Goal: Contribute content: Add original content to the website for others to see

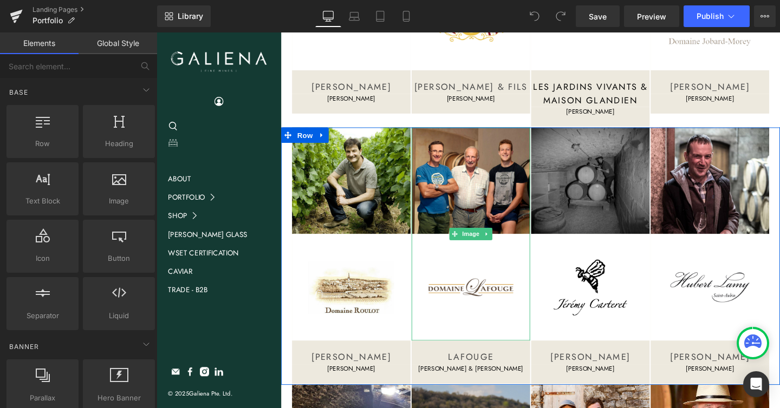
scroll to position [2329, 0]
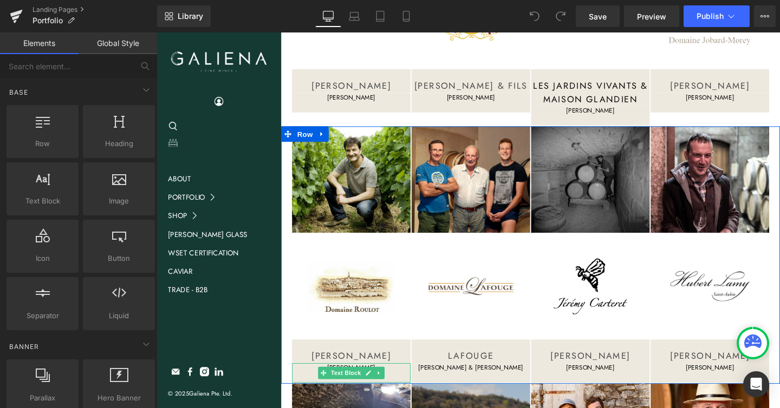
click at [397, 380] on p "[PERSON_NAME]" at bounding box center [361, 385] width 125 height 10
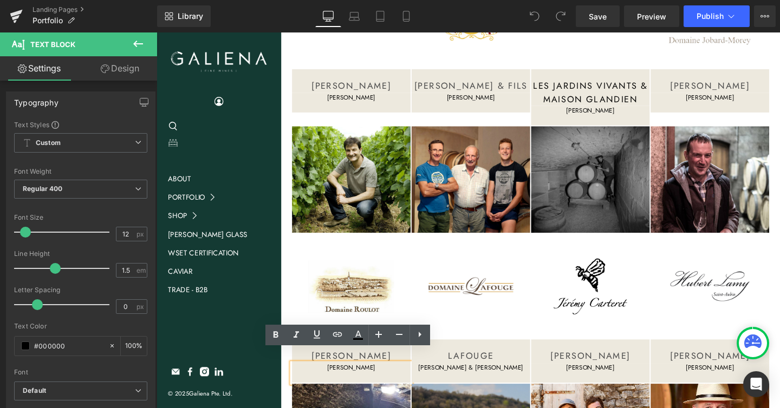
click at [400, 380] on p "[PERSON_NAME]" at bounding box center [361, 385] width 125 height 10
click at [489, 362] on span "Heading" at bounding box center [481, 368] width 29 height 13
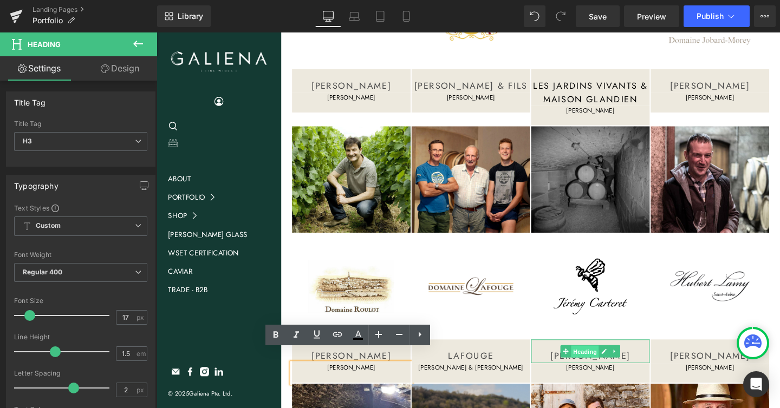
click at [600, 362] on span "Heading" at bounding box center [607, 368] width 29 height 13
click at [612, 378] on div at bounding box center [612, 379] width 125 height 3
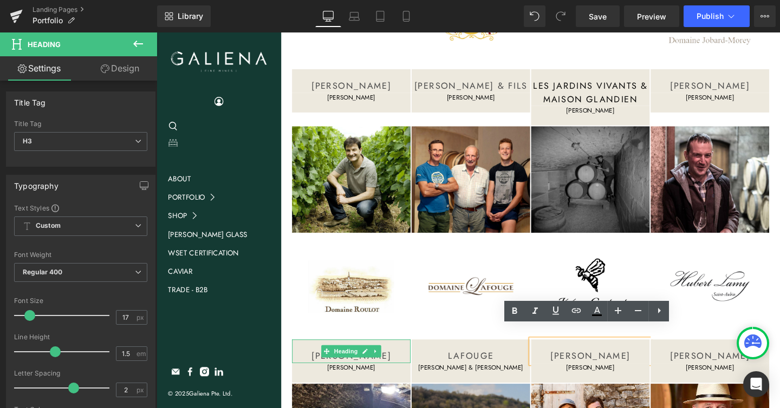
click at [417, 366] on h3 "[PERSON_NAME]" at bounding box center [361, 373] width 125 height 14
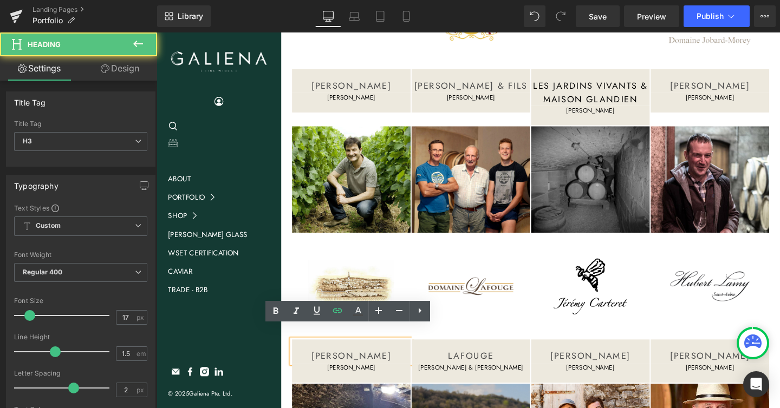
click at [415, 366] on h3 "[PERSON_NAME]" at bounding box center [361, 373] width 125 height 14
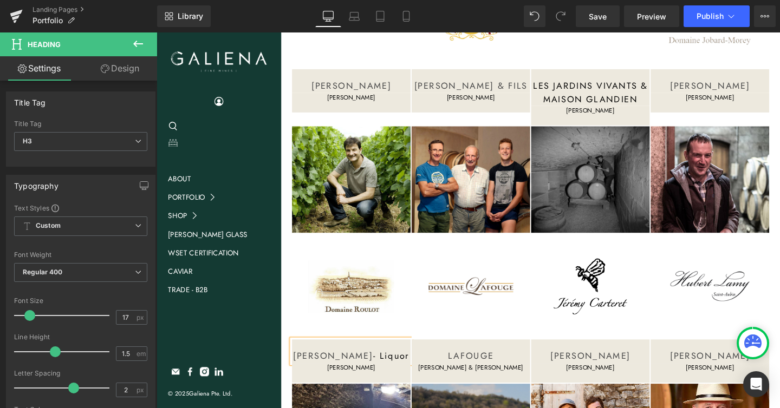
drag, startPoint x: 378, startPoint y: 373, endPoint x: 414, endPoint y: 354, distance: 40.9
click at [414, 366] on h3 "[PERSON_NAME] - Liquor" at bounding box center [361, 373] width 125 height 14
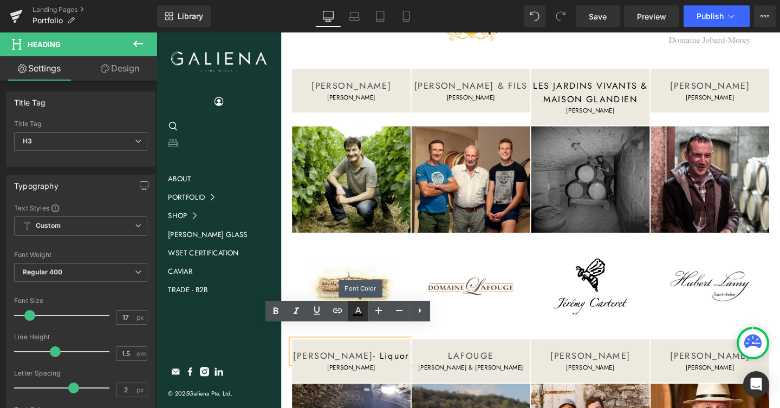
click at [360, 316] on icon at bounding box center [358, 316] width 10 height 2
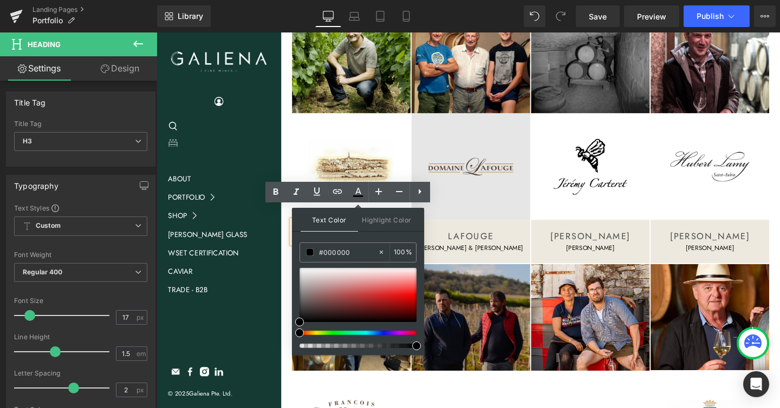
scroll to position [2453, 0]
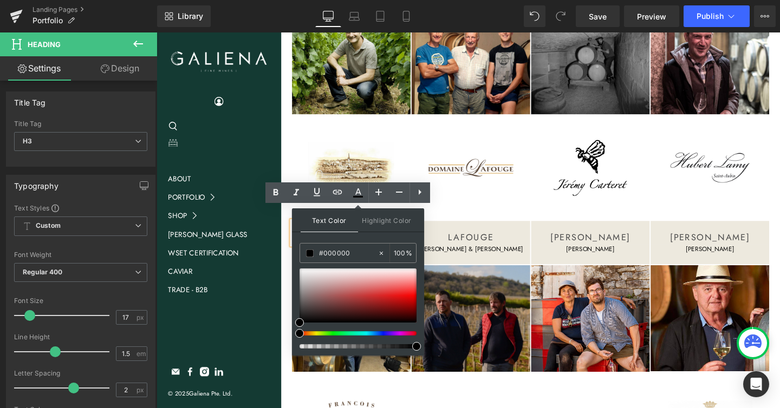
click at [293, 217] on div "Text Color Highlight Color" at bounding box center [358, 221] width 132 height 24
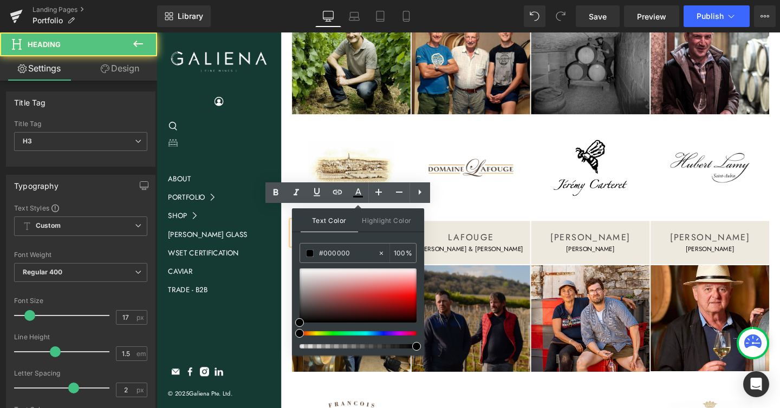
click at [299, 231] on div "[PERSON_NAME] - Liquor" at bounding box center [361, 243] width 125 height 25
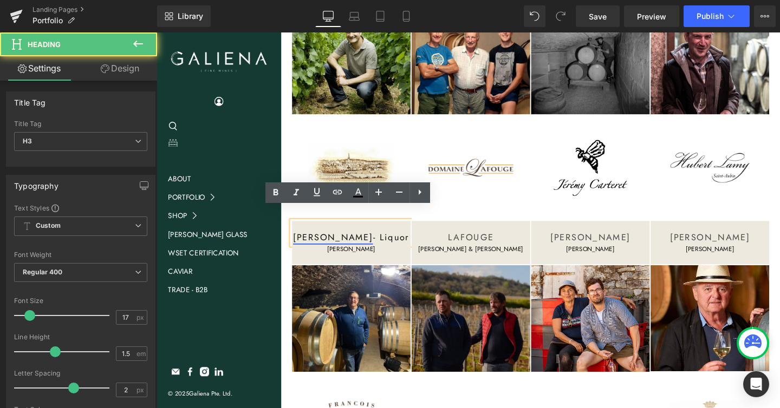
click at [351, 242] on link "[PERSON_NAME]" at bounding box center [342, 248] width 84 height 13
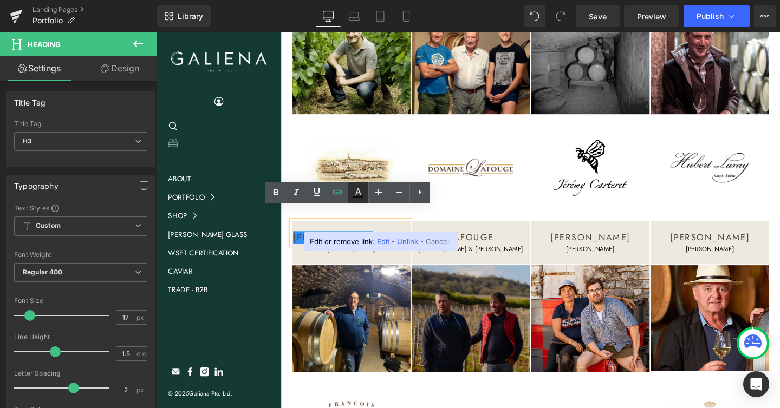
click at [358, 197] on icon at bounding box center [358, 197] width 10 height 2
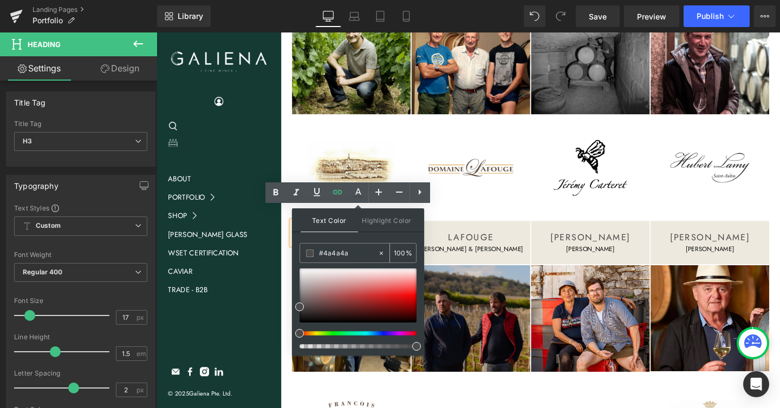
drag, startPoint x: 352, startPoint y: 253, endPoint x: 314, endPoint y: 253, distance: 38.5
click at [314, 253] on div "#4a4a4a" at bounding box center [338, 253] width 77 height 19
click at [291, 248] on div "Image [PERSON_NAME] - Liquor Heading [PERSON_NAME] Text Block Image LAFOUGE Hea…" at bounding box center [550, 142] width 524 height 271
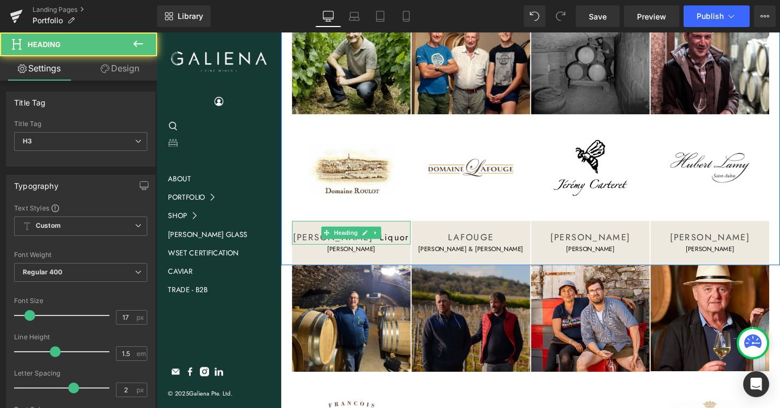
drag, startPoint x: 403, startPoint y: 238, endPoint x: 413, endPoint y: 235, distance: 10.5
click at [413, 242] on h3 "[PERSON_NAME] - Liquor" at bounding box center [361, 249] width 125 height 14
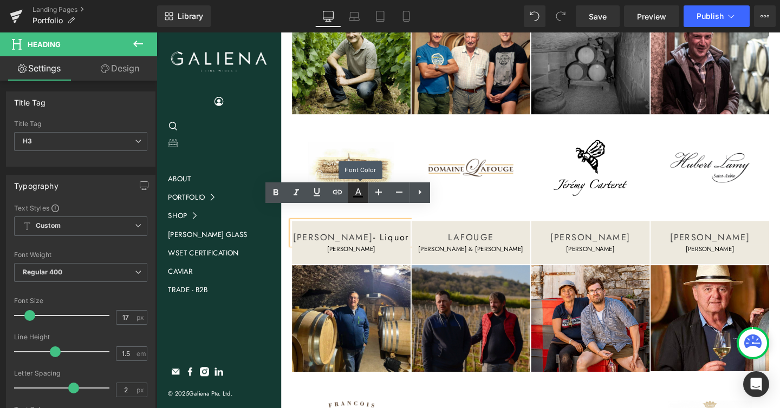
click at [357, 189] on icon at bounding box center [358, 192] width 13 height 13
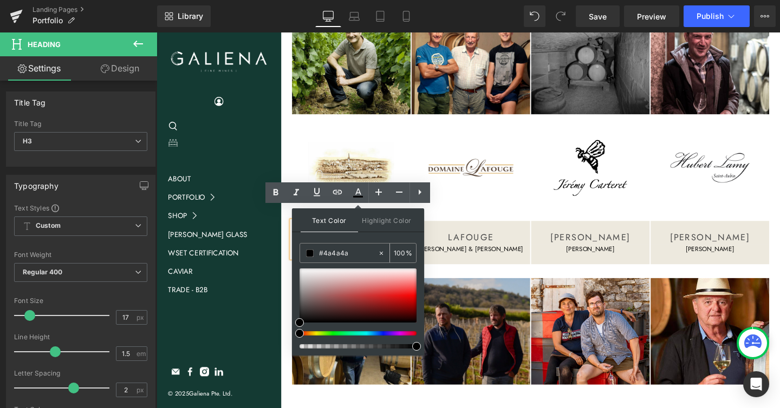
click at [340, 253] on input "#4a4a4a" at bounding box center [348, 254] width 59 height 12
paste input "4a4a4a"
click at [291, 243] on div "Image [PERSON_NAME] - Liquor Heading [PERSON_NAME] Text Block Image LAFOUGE Hea…" at bounding box center [550, 149] width 524 height 284
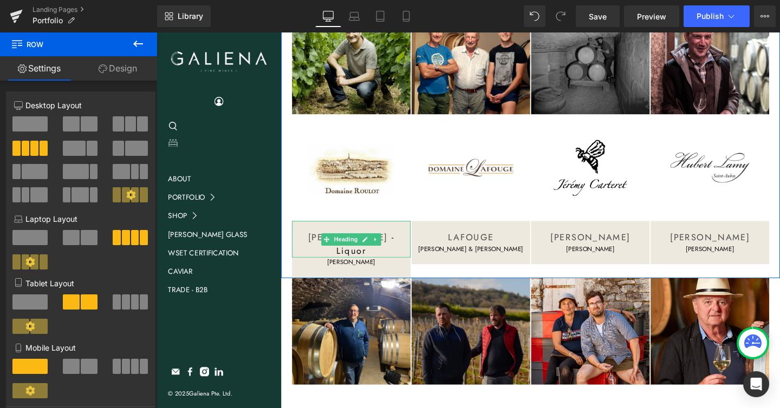
click at [372, 250] on h3 "[PERSON_NAME] - Liquor" at bounding box center [361, 256] width 125 height 28
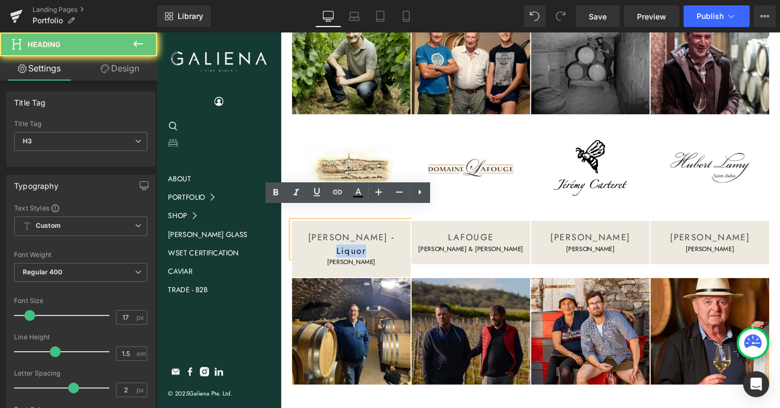
drag, startPoint x: 387, startPoint y: 250, endPoint x: 340, endPoint y: 250, distance: 47.7
click at [340, 250] on h3 "[PERSON_NAME] - Liquor" at bounding box center [361, 256] width 125 height 28
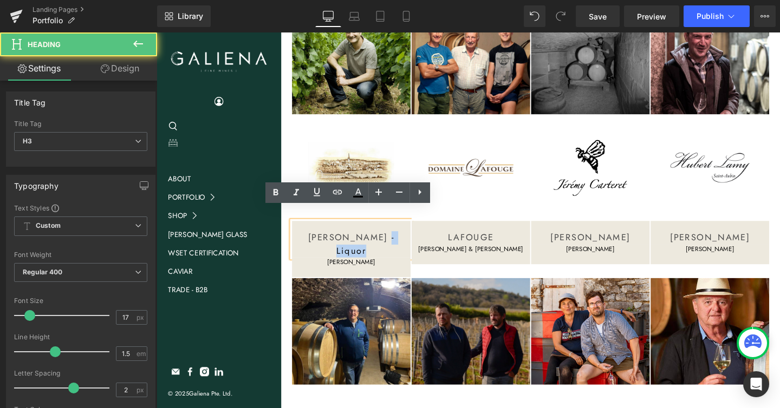
drag, startPoint x: 414, startPoint y: 233, endPoint x: 416, endPoint y: 244, distance: 11.0
click at [416, 244] on h3 "[PERSON_NAME] - Liquor" at bounding box center [361, 256] width 125 height 28
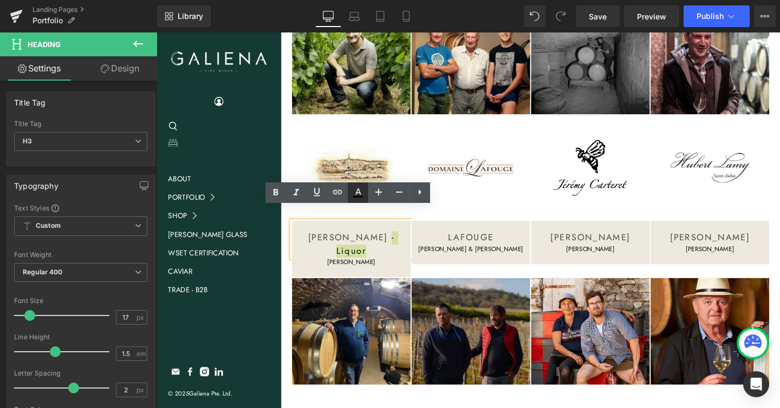
click at [360, 196] on icon at bounding box center [358, 192] width 13 height 13
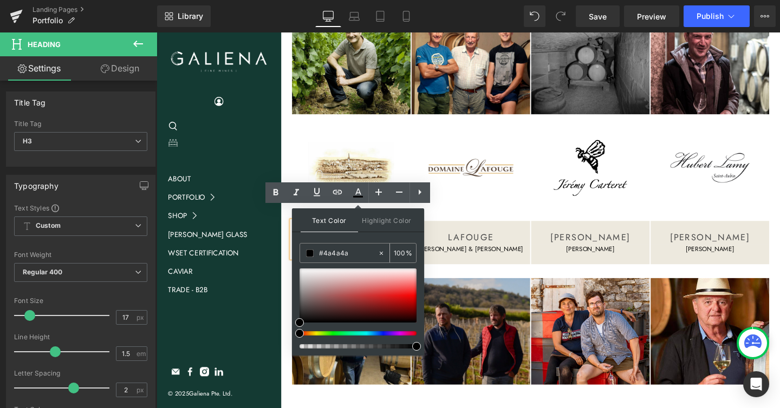
click at [345, 249] on input "#4a4a4a" at bounding box center [348, 254] width 59 height 12
paste input "4a4a4a"
click at [356, 278] on div at bounding box center [358, 296] width 117 height 54
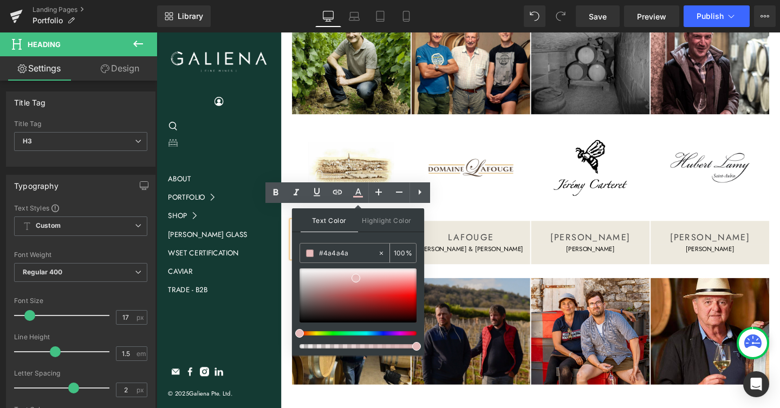
click at [350, 251] on input "#4a4a4a" at bounding box center [348, 254] width 59 height 12
paste input "4a4a4a"
type input "#4a4a4a"
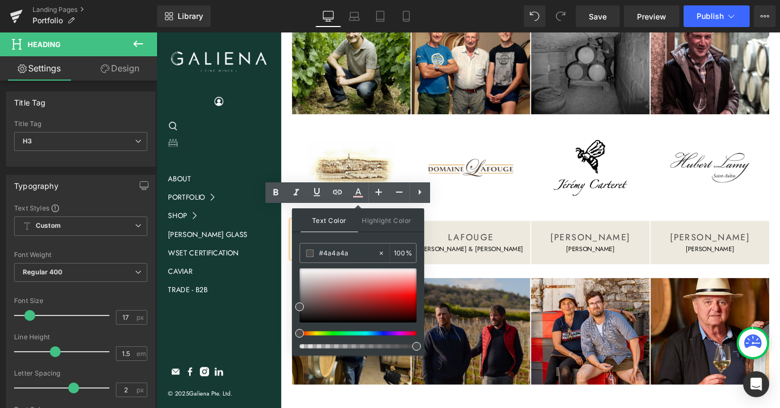
click at [360, 238] on div "Text Color Highlight Color #333333 #4a4a4a 100 % transparent 0 %" at bounding box center [358, 282] width 132 height 147
click at [361, 200] on link at bounding box center [358, 193] width 21 height 21
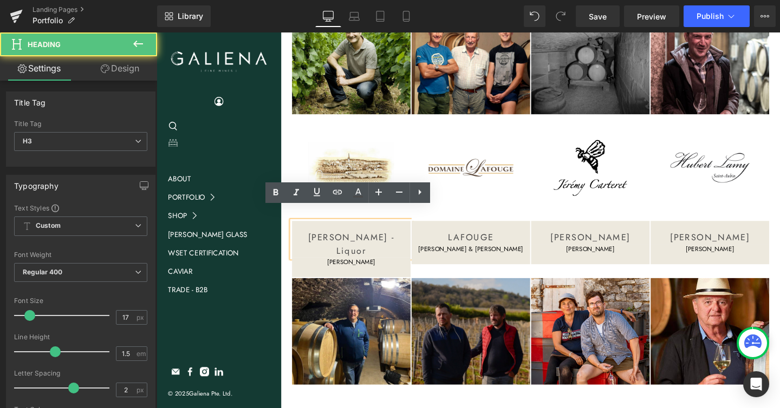
click at [380, 253] on h3 "[PERSON_NAME] - Liquor" at bounding box center [361, 256] width 125 height 28
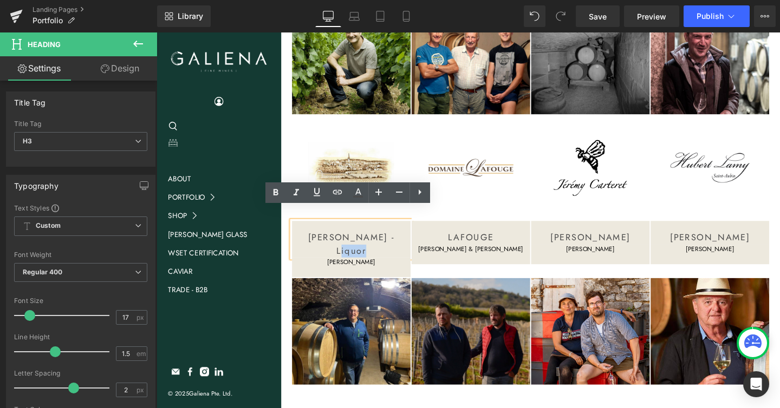
drag, startPoint x: 379, startPoint y: 249, endPoint x: 350, endPoint y: 250, distance: 28.7
click at [350, 250] on h3 "[PERSON_NAME] - Liquor" at bounding box center [361, 256] width 125 height 28
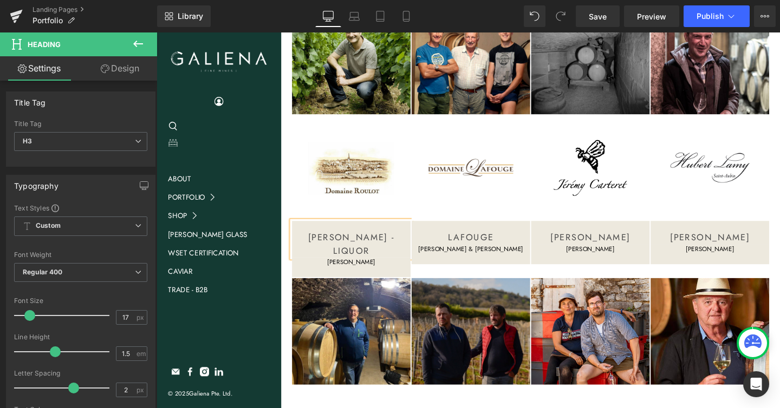
click at [296, 259] on div "Image [PERSON_NAME] - LIQUOR Heading [PERSON_NAME] Text Block Image LAFOUGE Hea…" at bounding box center [550, 149] width 524 height 284
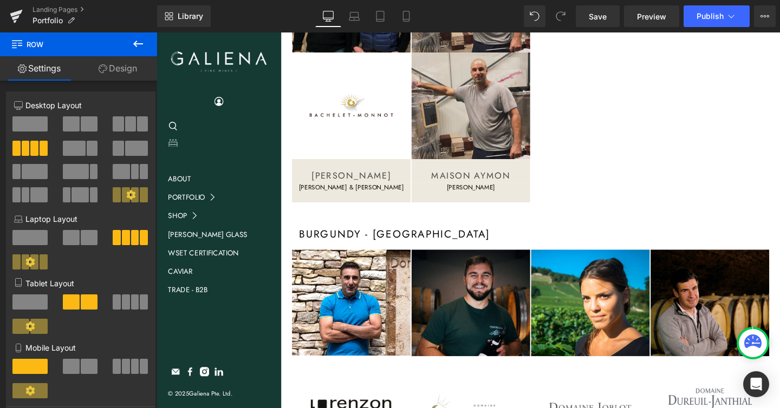
scroll to position [3292, 0]
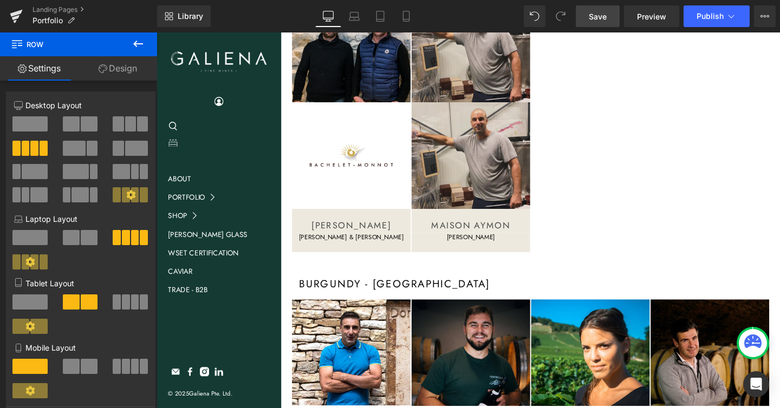
click at [601, 17] on span "Save" at bounding box center [598, 16] width 18 height 11
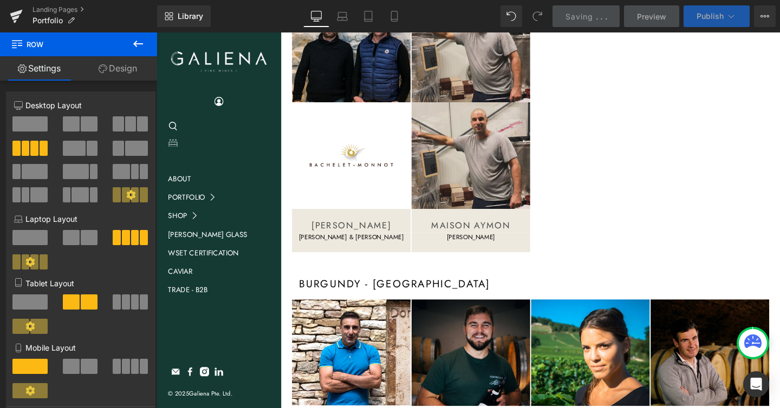
click at [711, 17] on span "Publish" at bounding box center [710, 16] width 27 height 9
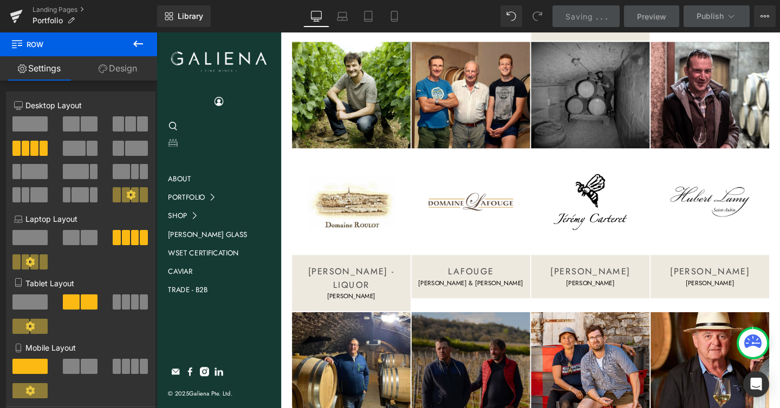
scroll to position [2376, 0]
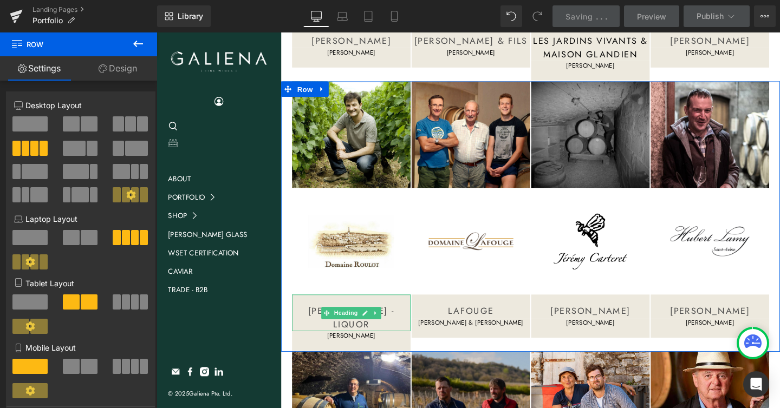
click at [317, 321] on h3 "[PERSON_NAME] - LIQUOR" at bounding box center [361, 333] width 125 height 28
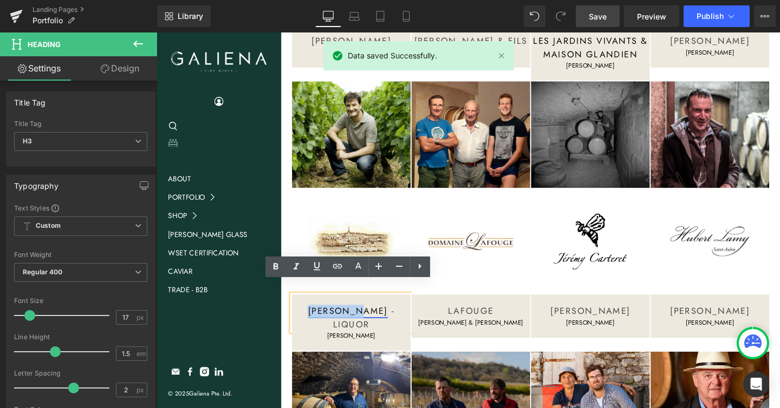
drag, startPoint x: 303, startPoint y: 311, endPoint x: 363, endPoint y: 313, distance: 60.7
click at [363, 319] on h3 "[PERSON_NAME] - LIQUOR" at bounding box center [361, 333] width 125 height 28
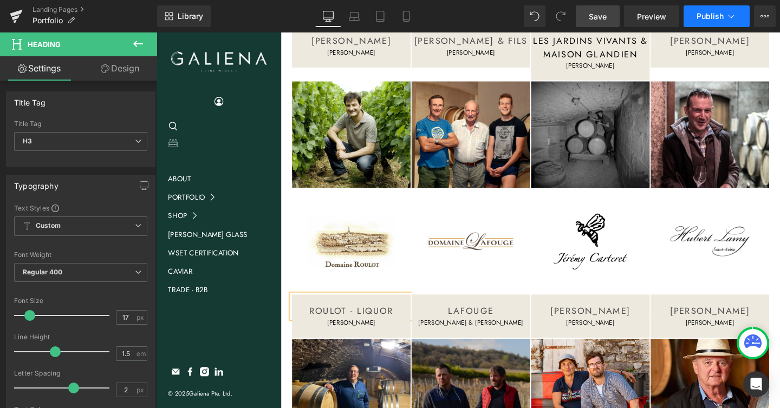
click at [699, 19] on span "Publish" at bounding box center [710, 16] width 27 height 9
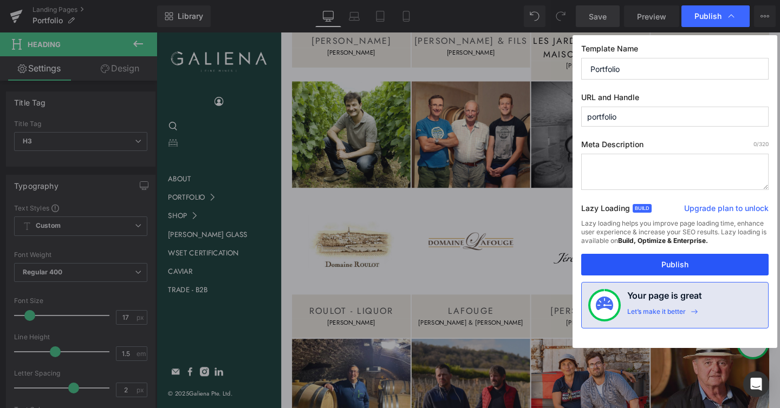
click at [689, 262] on button "Publish" at bounding box center [674, 265] width 187 height 22
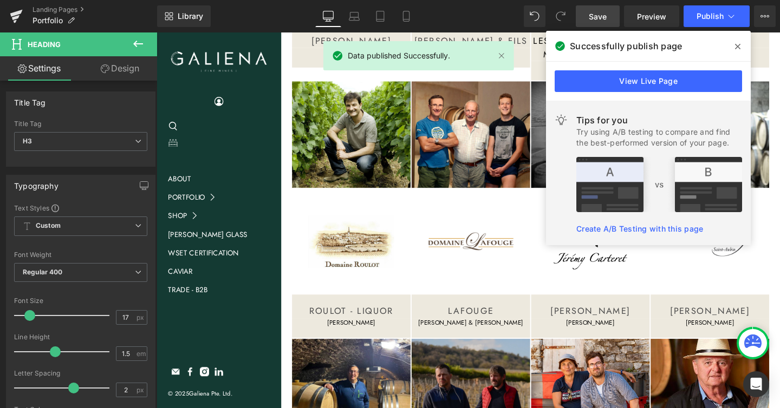
click at [732, 46] on span at bounding box center [737, 46] width 17 height 17
